Goal: Task Accomplishment & Management: Manage account settings

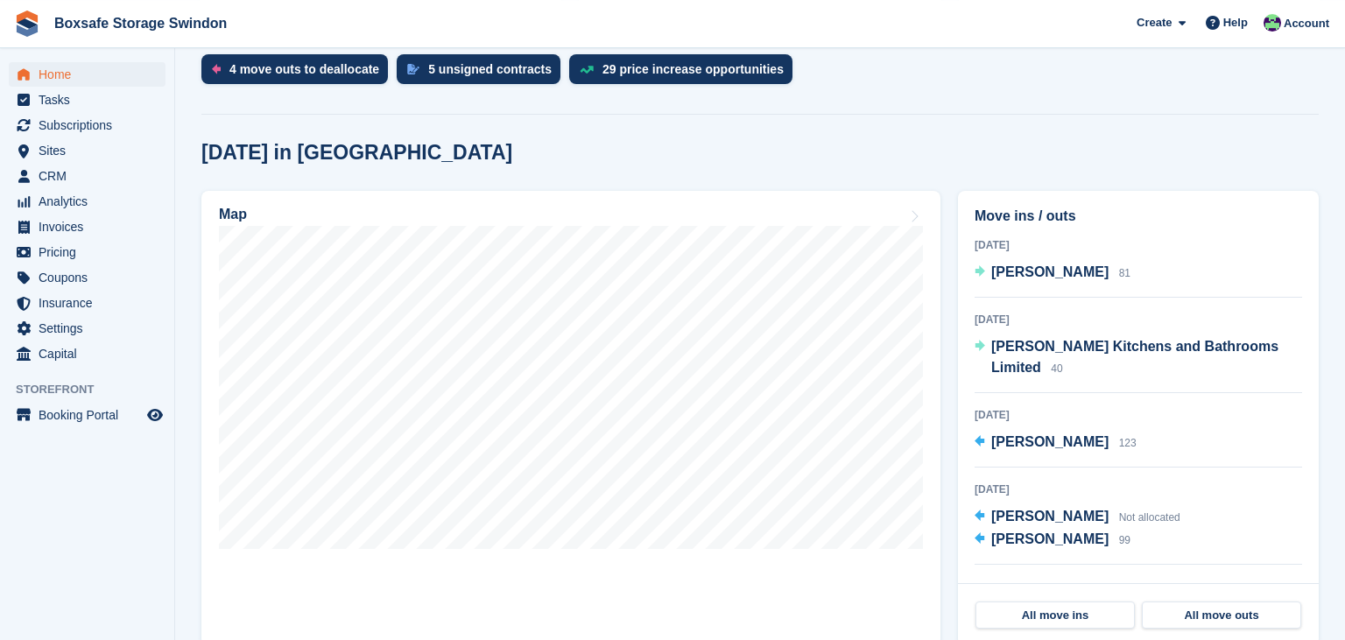
scroll to position [379, 0]
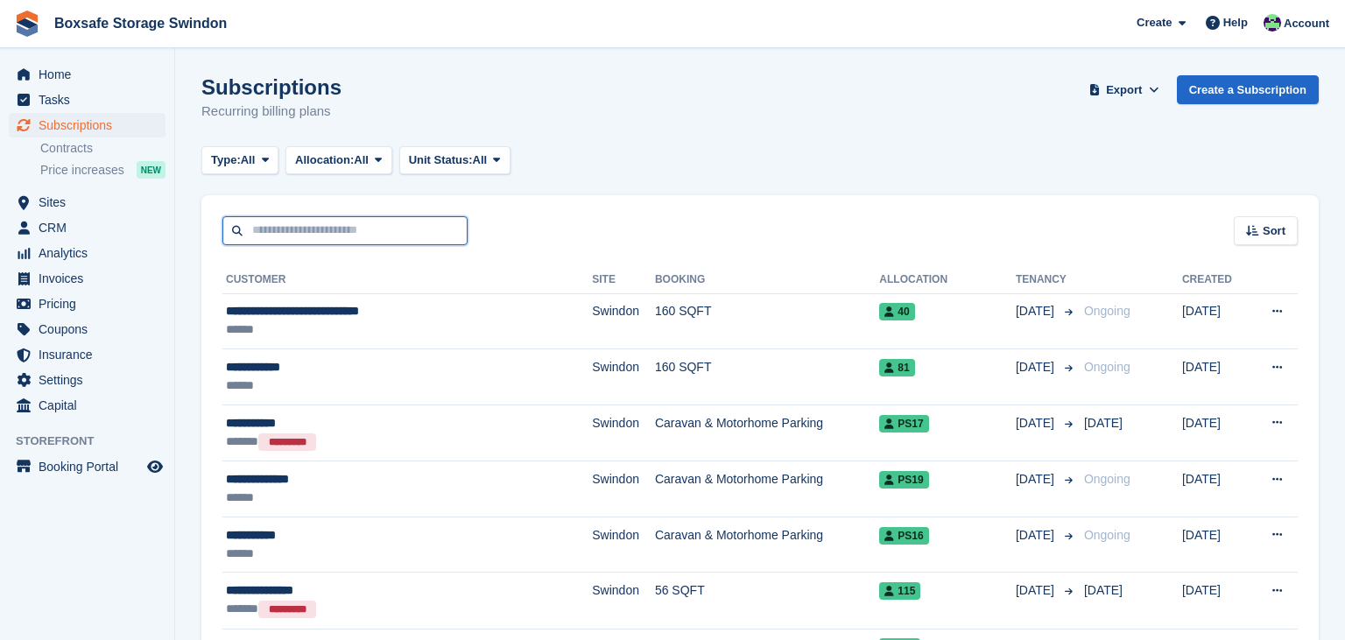
click at [278, 236] on input "text" at bounding box center [344, 230] width 245 height 29
type input "*****"
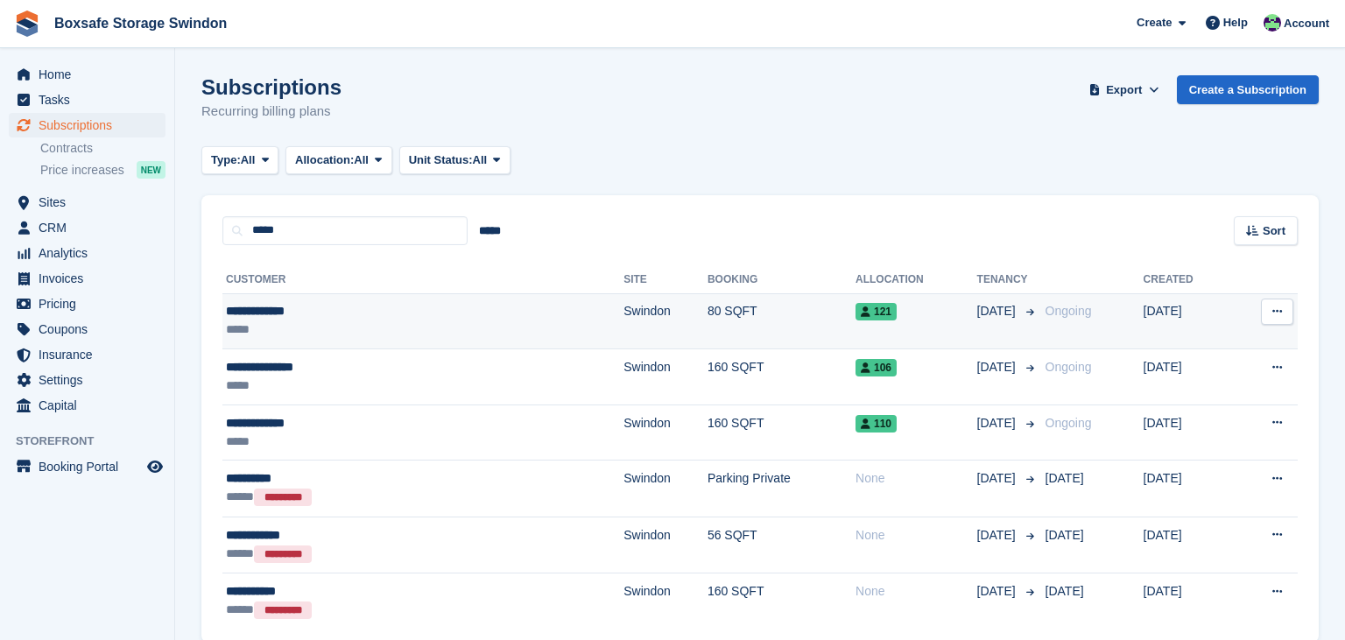
click at [977, 320] on span "[DATE]" at bounding box center [998, 311] width 42 height 18
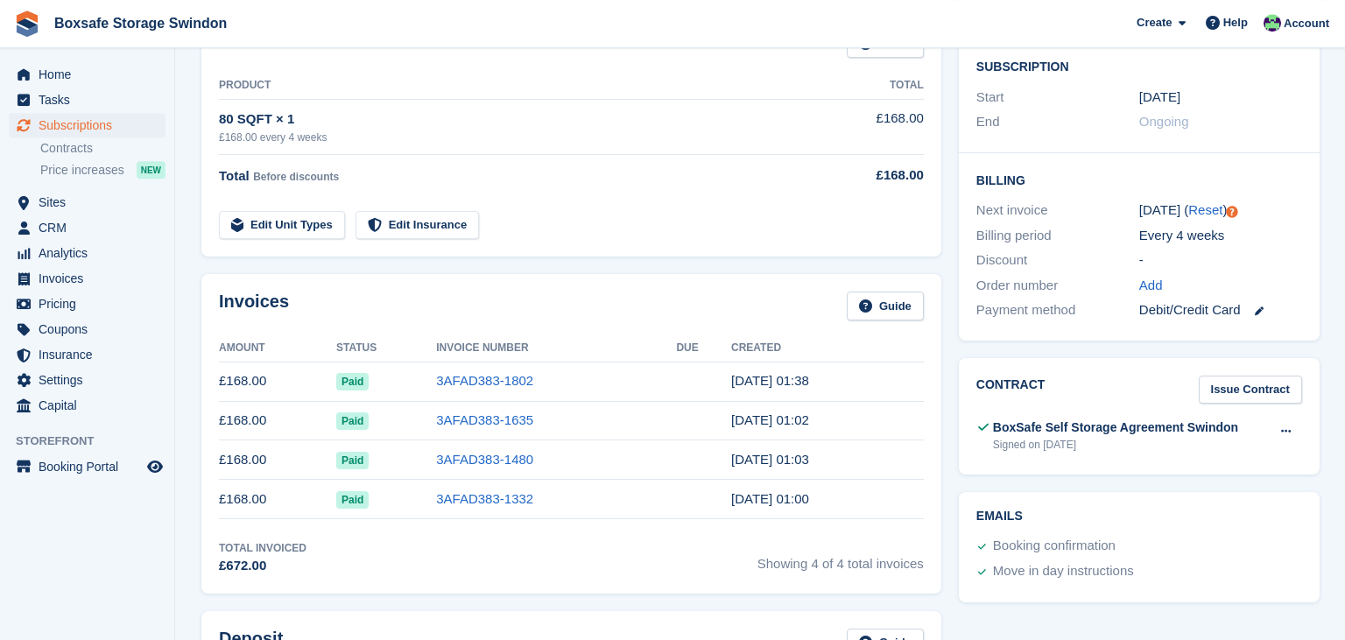
scroll to position [242, 0]
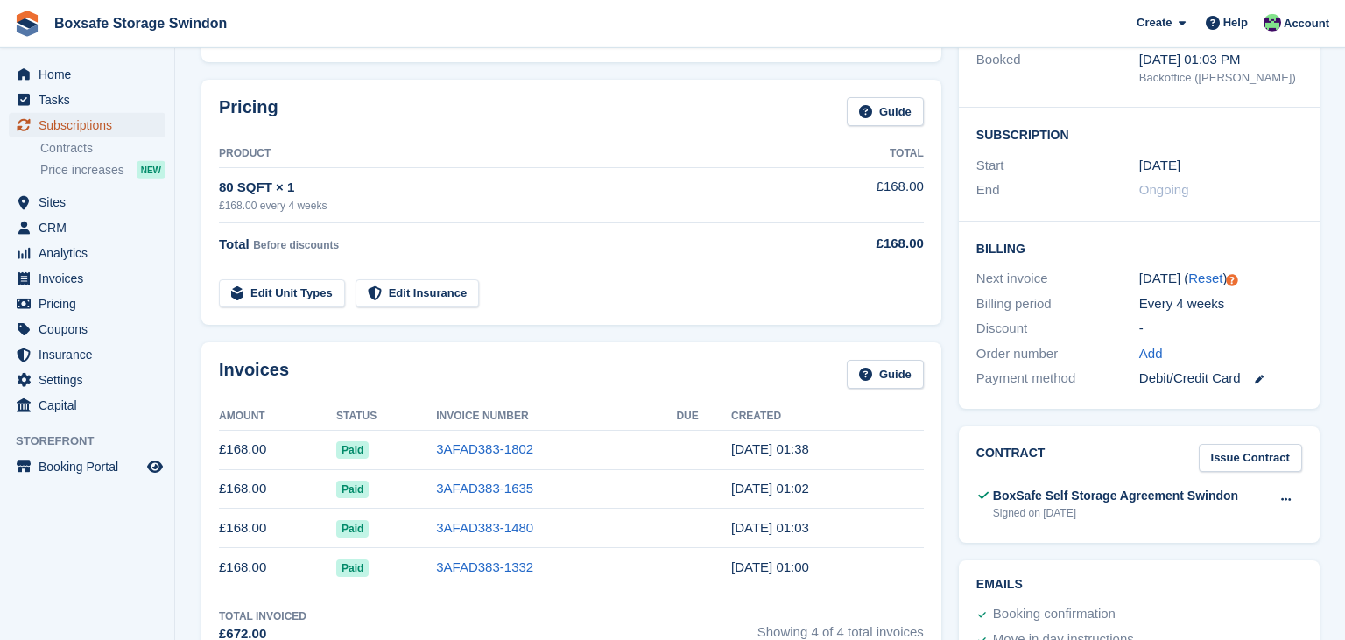
click at [77, 125] on span "Subscriptions" at bounding box center [91, 125] width 105 height 25
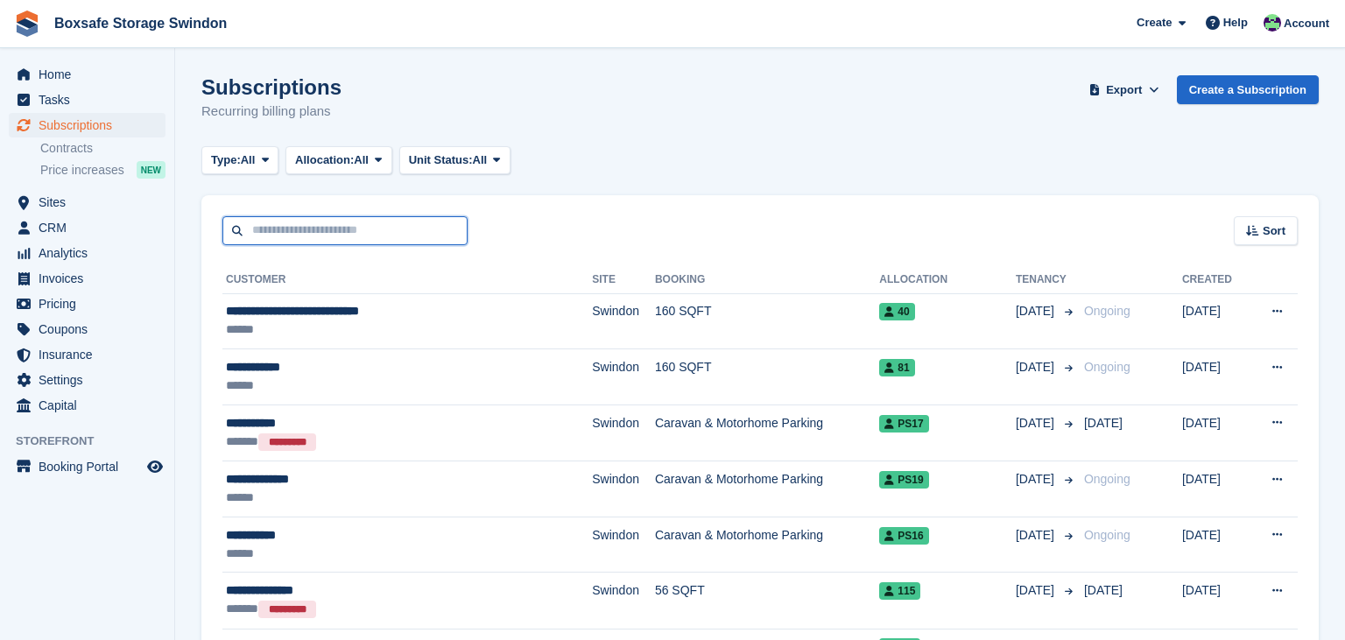
click at [341, 238] on input "text" at bounding box center [344, 230] width 245 height 29
